Goal: Check status: Check status

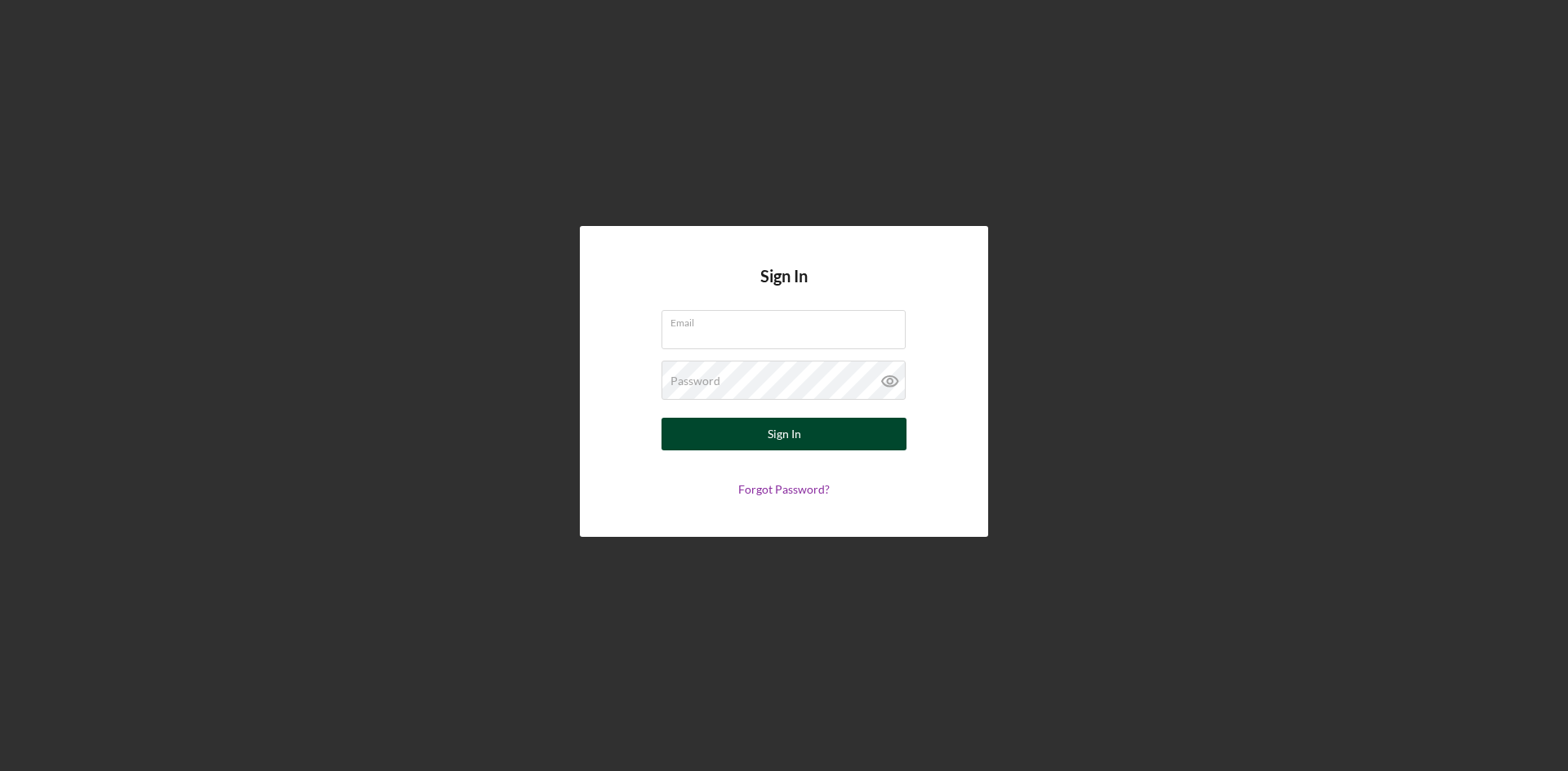
type input "[PERSON_NAME][EMAIL_ADDRESS][DOMAIN_NAME]"
click at [784, 441] on div "Sign In" at bounding box center [784, 434] width 33 height 32
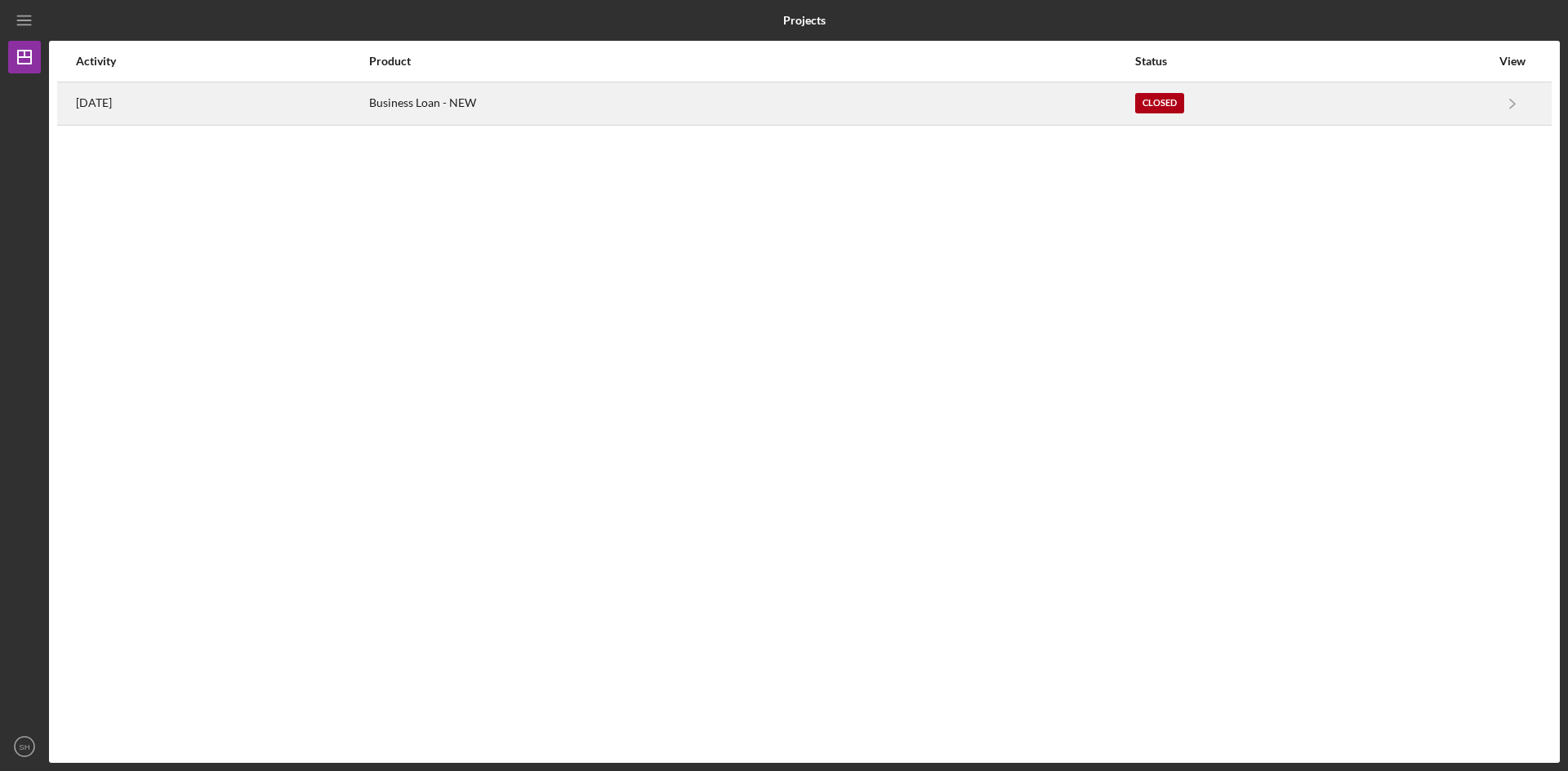
click at [515, 106] on div "Business Loan - NEW" at bounding box center [750, 103] width 763 height 41
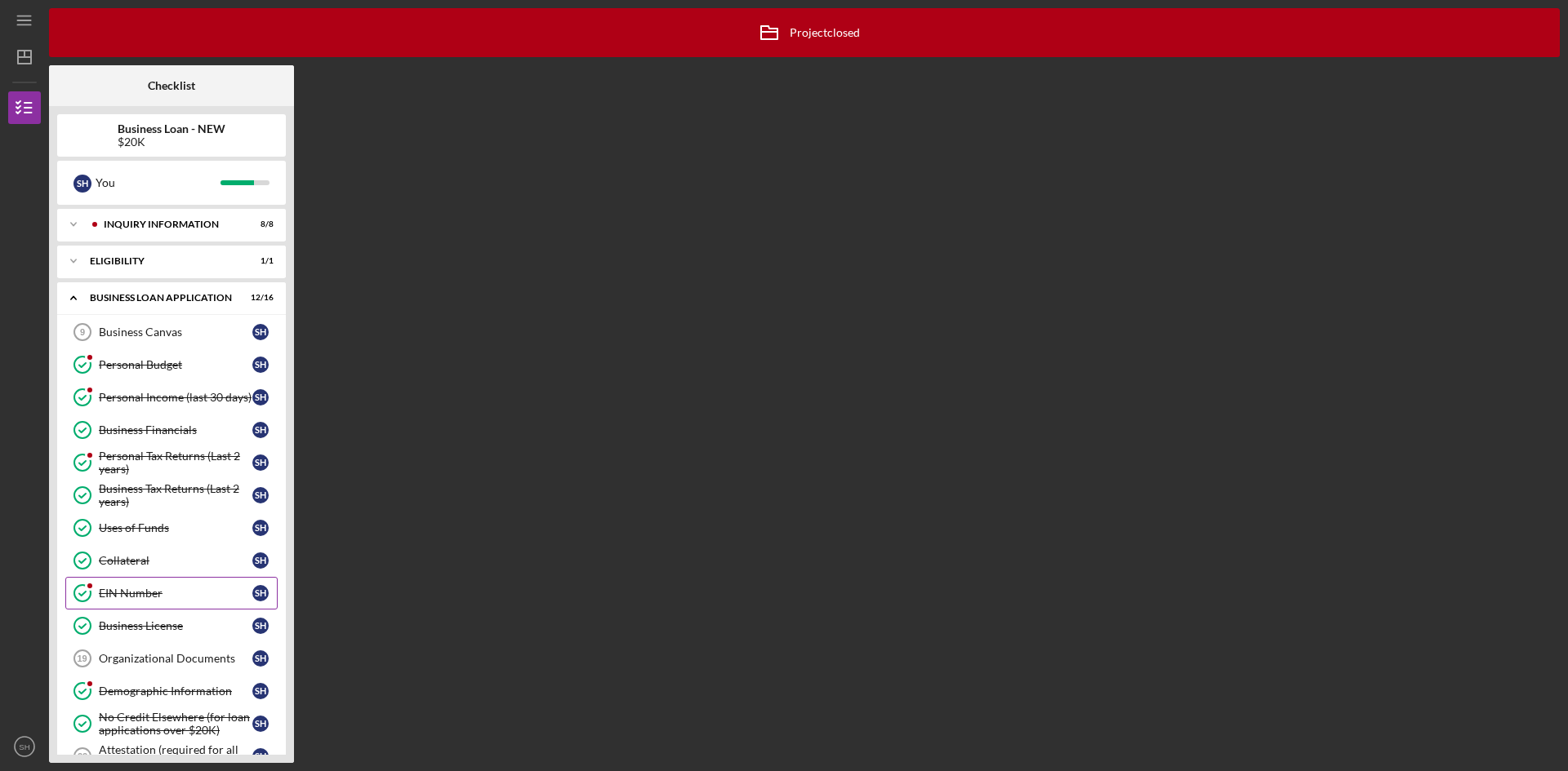
click at [148, 597] on div "EIN Number" at bounding box center [176, 593] width 154 height 13
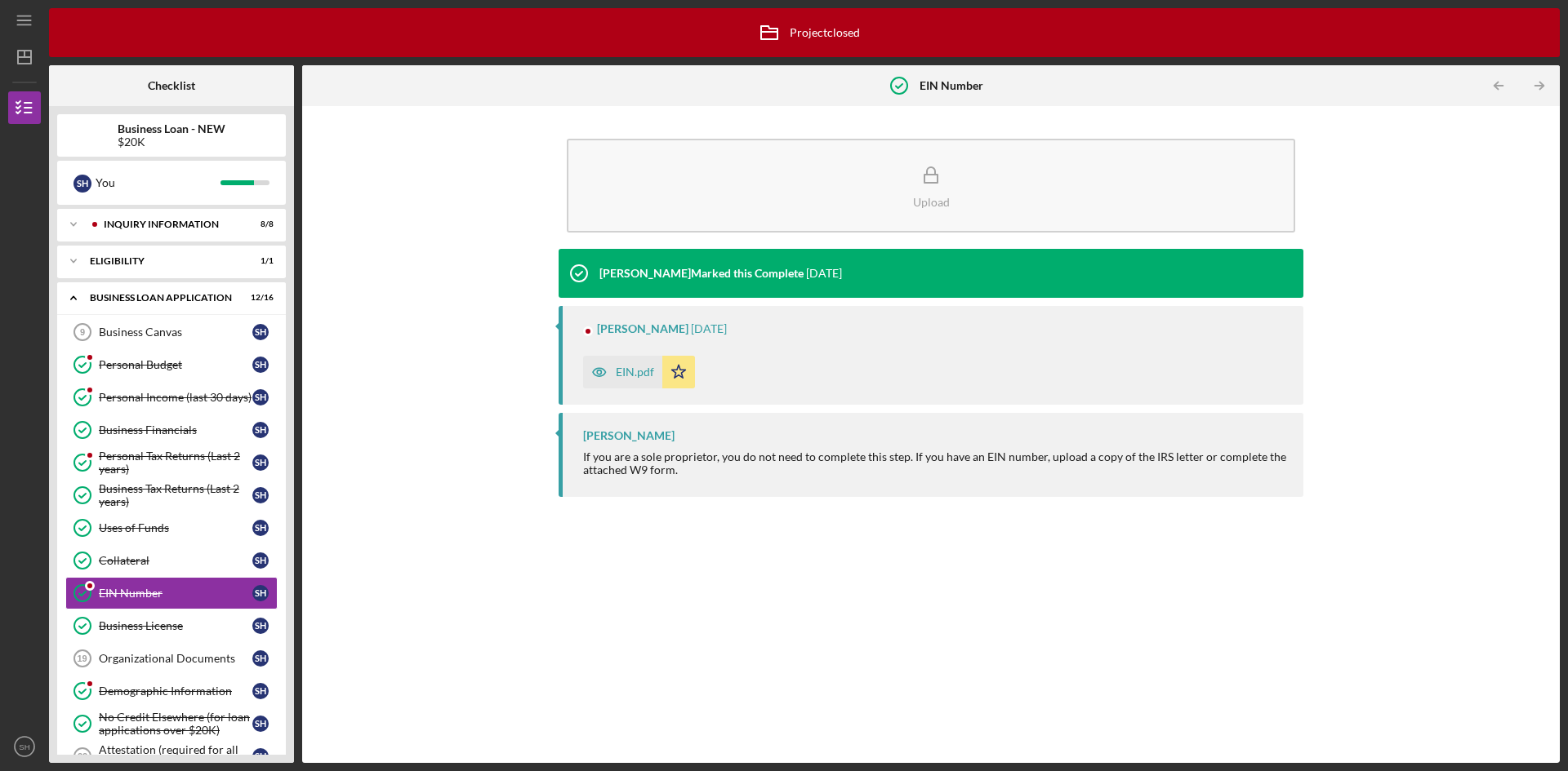
click at [625, 369] on div "EIN.pdf" at bounding box center [635, 372] width 38 height 13
